Goal: Transaction & Acquisition: Subscribe to service/newsletter

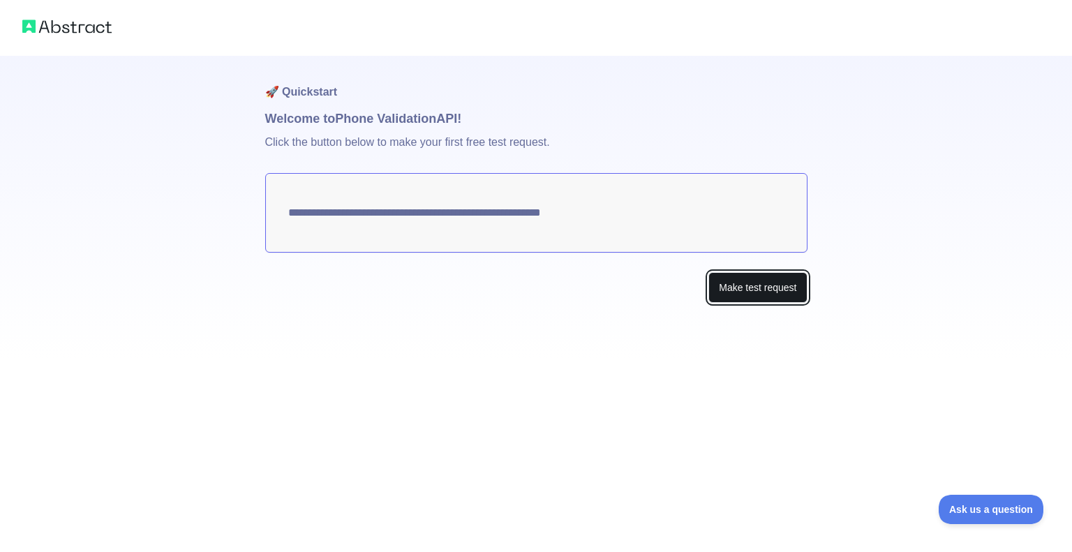
click at [743, 284] on button "Make test request" at bounding box center [758, 287] width 98 height 31
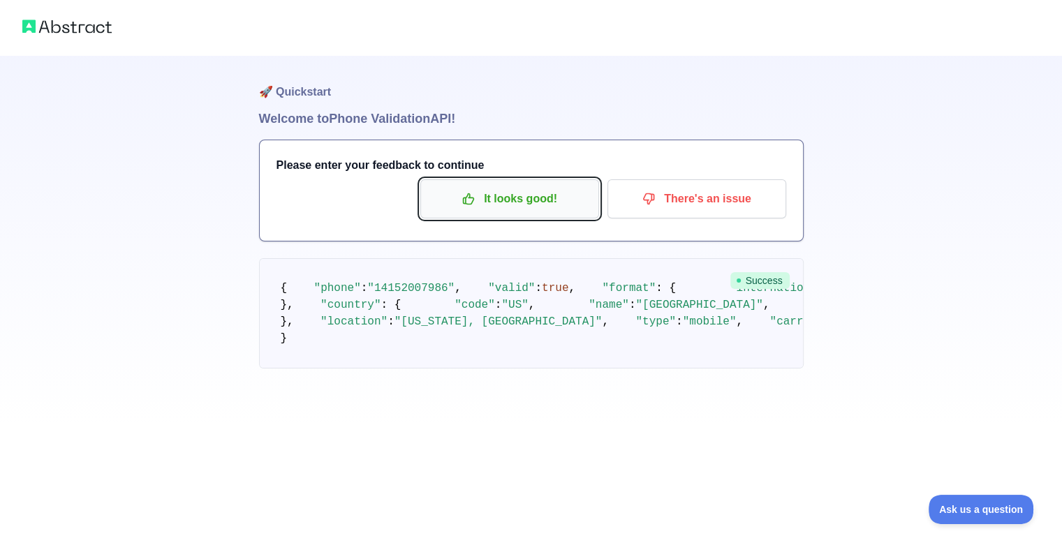
click at [531, 198] on p "It looks good!" at bounding box center [510, 199] width 158 height 24
